Goal: Task Accomplishment & Management: Manage account settings

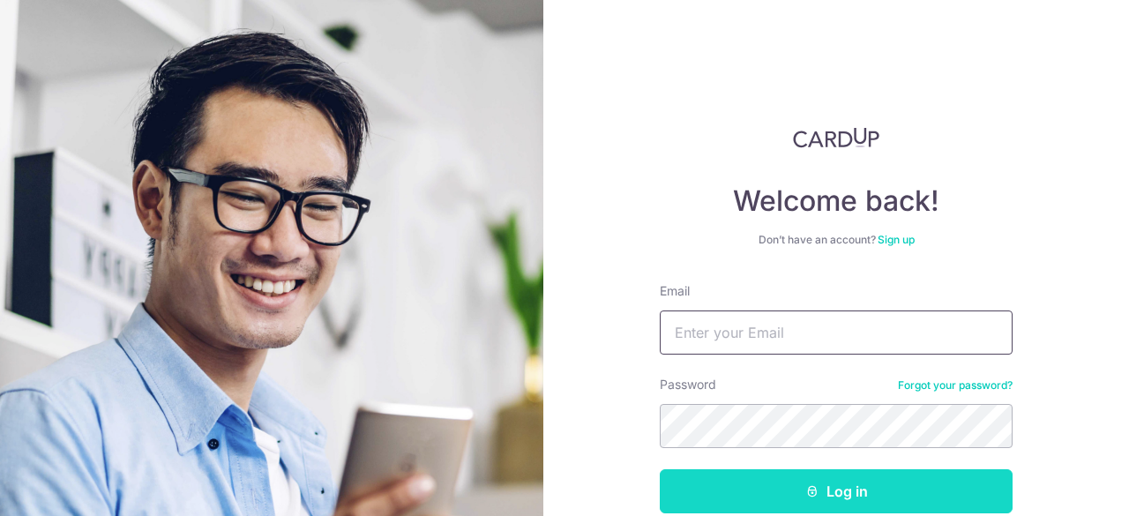
type input "[EMAIL_ADDRESS][DOMAIN_NAME]"
click at [795, 491] on button "Log in" at bounding box center [836, 491] width 353 height 44
